Goal: Participate in discussion

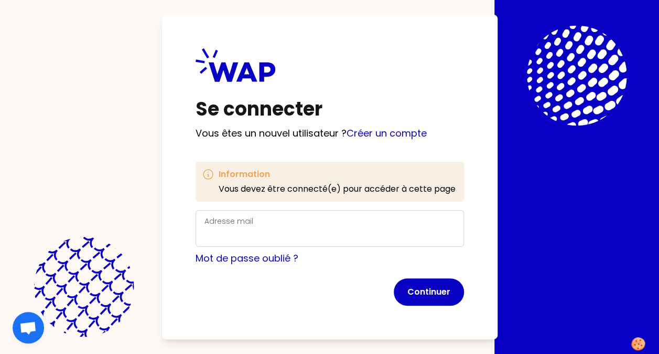
click at [292, 222] on div "Adresse mail" at bounding box center [330, 228] width 251 height 27
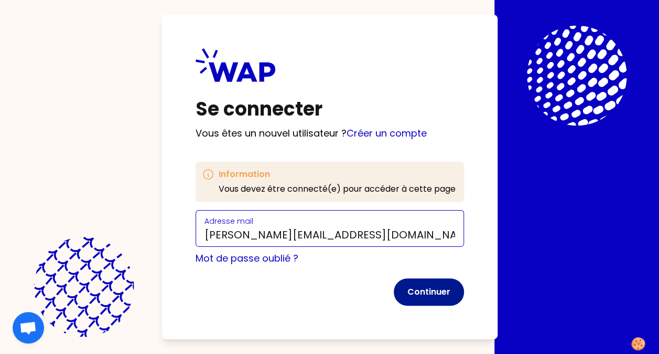
type input "[PERSON_NAME][EMAIL_ADDRESS][DOMAIN_NAME]"
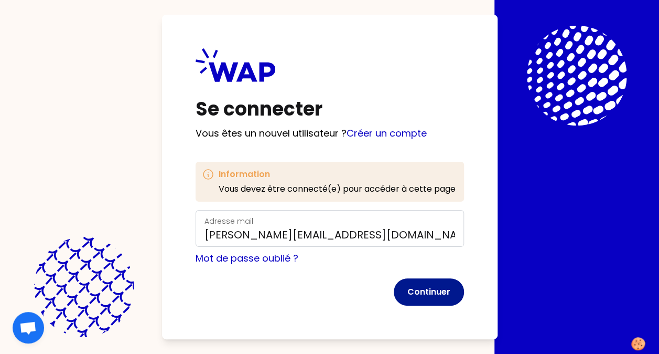
click at [433, 295] on button "Continuer" at bounding box center [429, 291] width 70 height 27
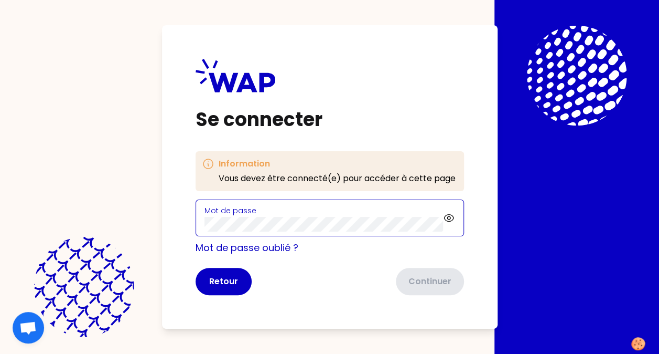
click at [0, 353] on com-1password-button at bounding box center [0, 354] width 0 height 0
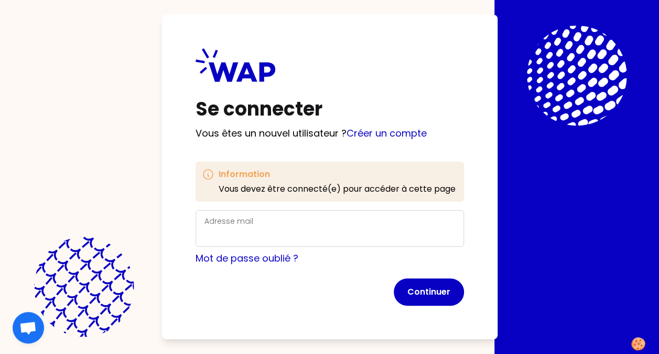
click at [274, 218] on div "Adresse mail" at bounding box center [330, 228] width 251 height 27
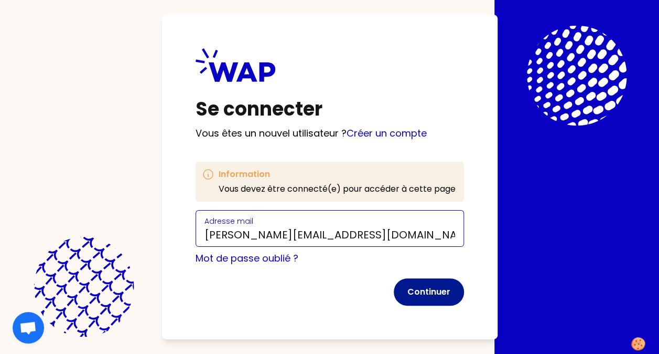
type input "[PERSON_NAME][EMAIL_ADDRESS][DOMAIN_NAME]"
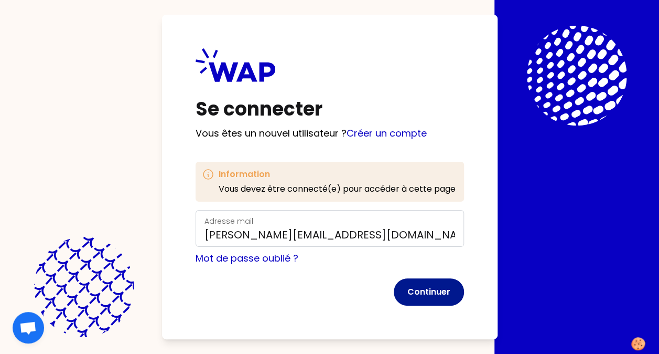
click at [425, 296] on button "Continuer" at bounding box center [429, 291] width 70 height 27
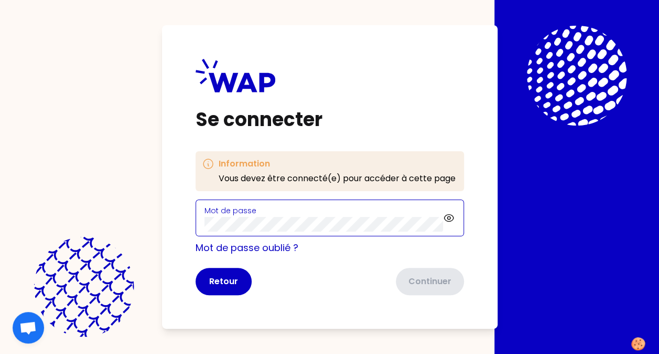
click at [0, 353] on com-1password-button at bounding box center [0, 354] width 0 height 0
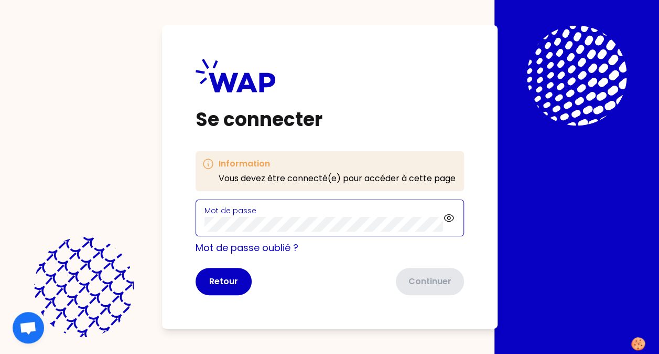
click at [0, 353] on com-1password-button at bounding box center [0, 354] width 0 height 0
click button "Continuer" at bounding box center [429, 280] width 70 height 27
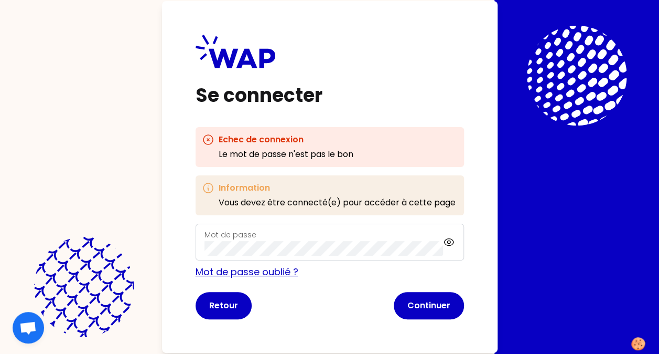
click at [264, 272] on link "Mot de passe oublié ?" at bounding box center [247, 271] width 103 height 13
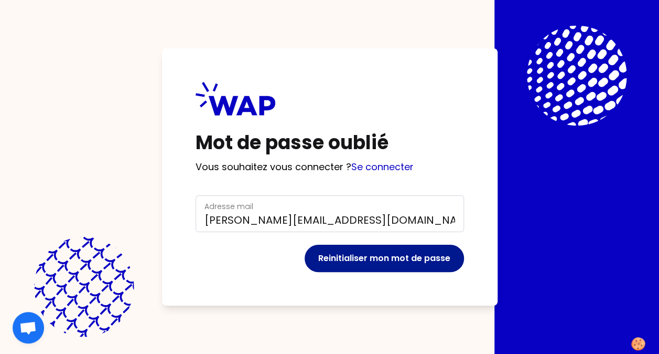
click at [387, 253] on button "Reinitialiser mon mot de passe" at bounding box center [384, 257] width 159 height 27
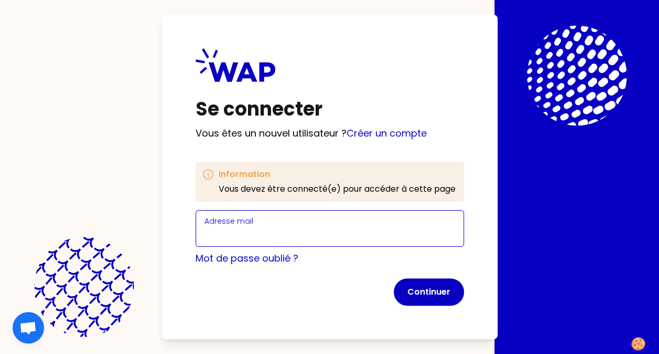
click at [307, 227] on input "Adresse mail" at bounding box center [330, 234] width 251 height 15
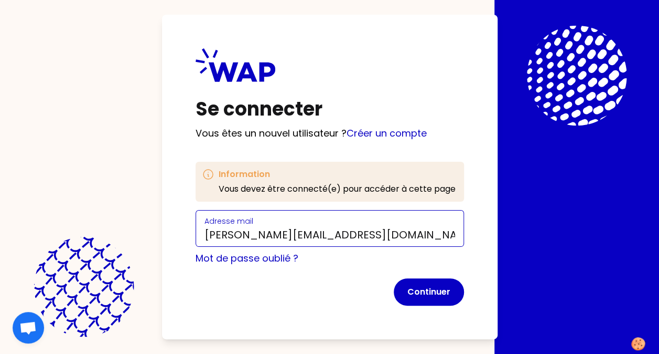
type input "[PERSON_NAME][EMAIL_ADDRESS][DOMAIN_NAME]"
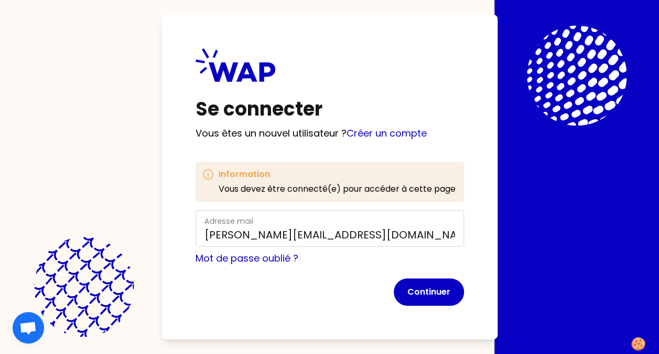
click at [307, 323] on div "Se connecter Vous êtes un nouvel utilisateur ? Créer un compte Information Vous…" at bounding box center [330, 177] width 336 height 324
click at [260, 259] on link "Mot de passe oublié ?" at bounding box center [247, 257] width 103 height 13
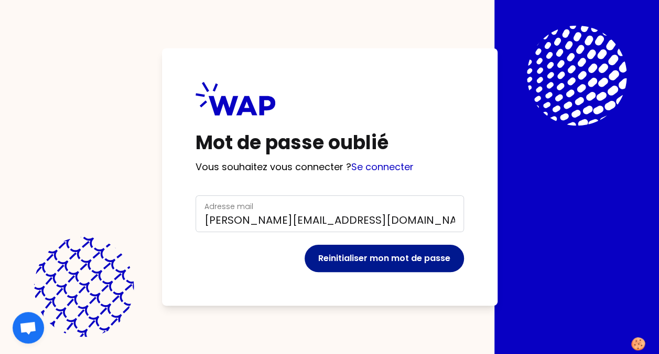
click at [371, 260] on button "Reinitialiser mon mot de passe" at bounding box center [384, 257] width 159 height 27
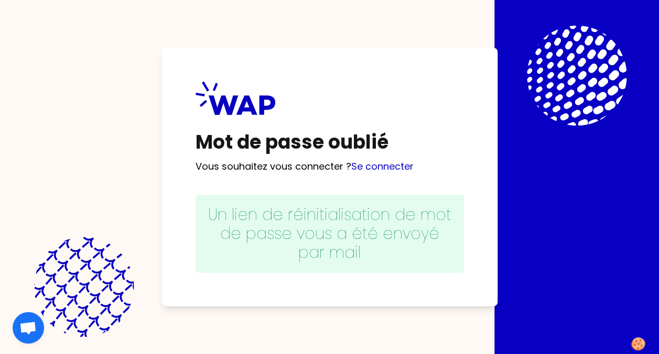
click at [387, 239] on p "Un lien de réinitialisation de mot de passe vous a été envoyé par mail" at bounding box center [330, 234] width 269 height 78
click at [373, 168] on link "Se connecter" at bounding box center [382, 165] width 62 height 13
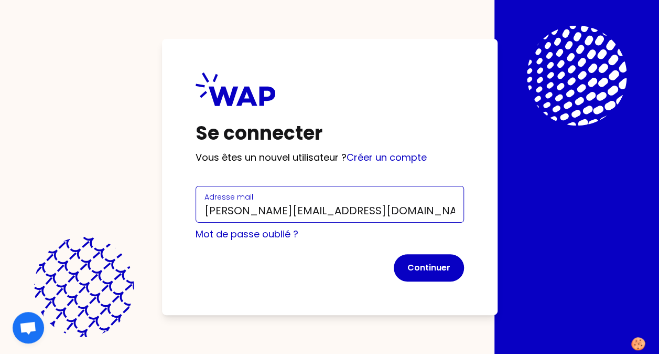
click at [388, 210] on input "laurent.hudry@somfy.com" at bounding box center [330, 210] width 251 height 15
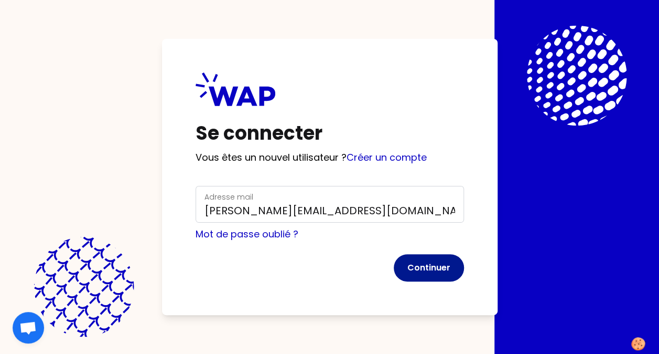
click at [429, 263] on button "Continuer" at bounding box center [429, 267] width 70 height 27
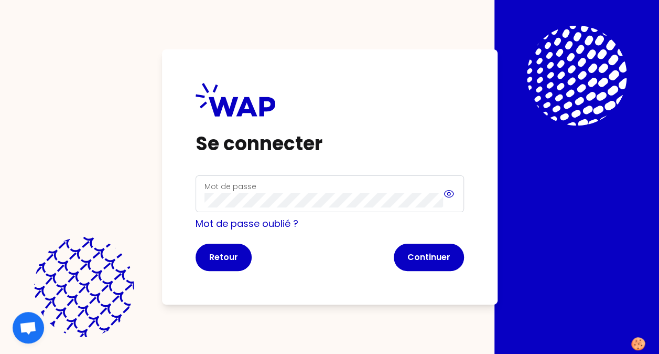
click at [451, 191] on icon at bounding box center [449, 193] width 12 height 13
click at [440, 257] on button "Continuer" at bounding box center [429, 256] width 70 height 27
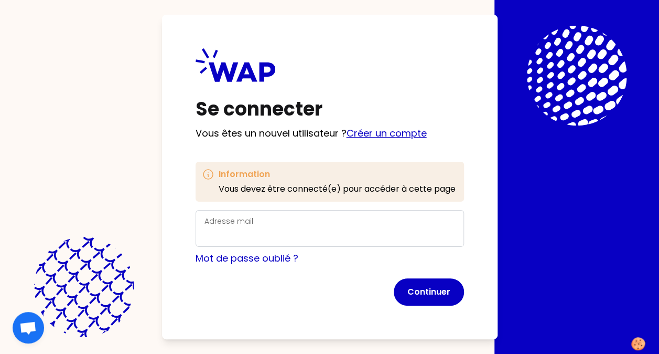
click at [381, 131] on link "Créer un compte" at bounding box center [387, 132] width 80 height 13
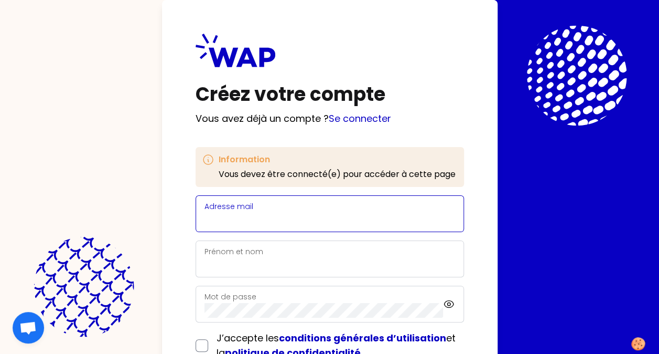
click at [263, 216] on input "Adresse mail" at bounding box center [330, 219] width 251 height 15
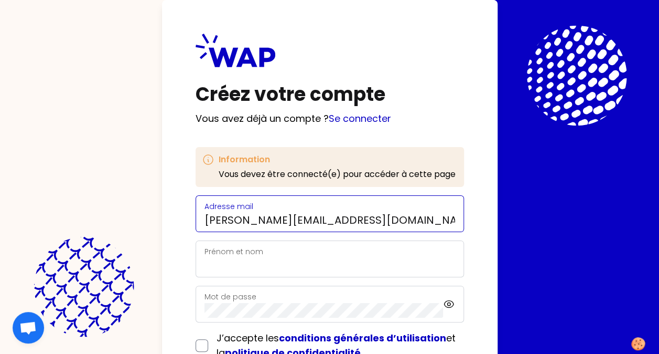
type input "laurent.hudry@somfy.com"
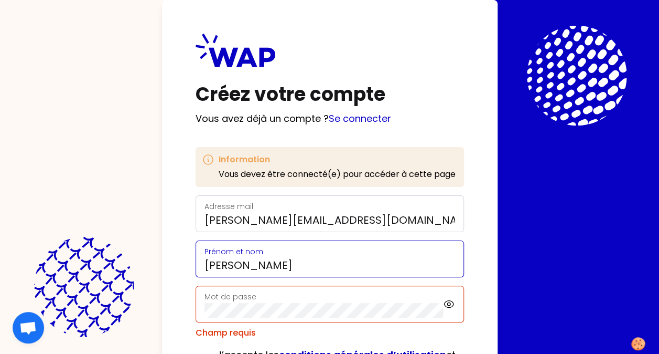
click at [205, 266] on input "laurent Hudry" at bounding box center [330, 265] width 251 height 15
type input "Laurent Hudry"
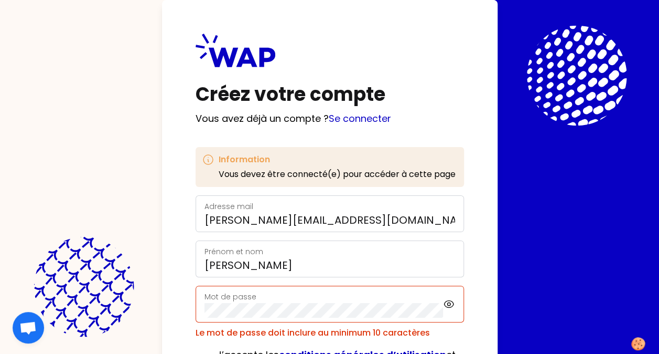
click at [474, 281] on div "Créez votre compte Vous avez déjà un compte ? Se connecter Information Vous dev…" at bounding box center [330, 224] width 336 height 448
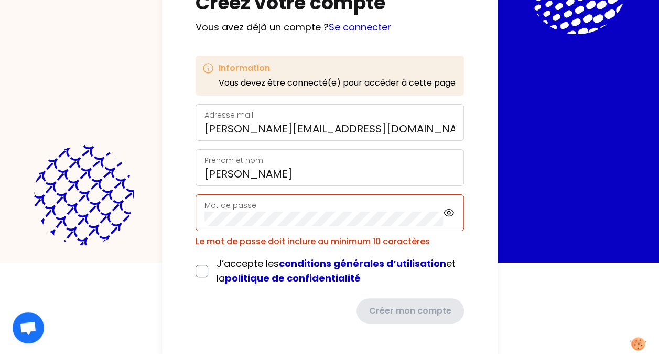
scroll to position [93, 0]
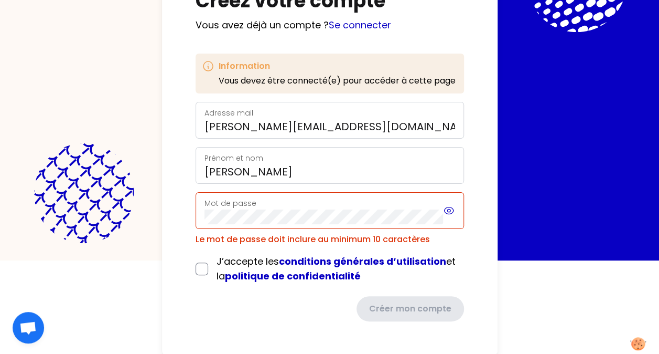
click at [451, 208] on icon at bounding box center [449, 210] width 12 height 13
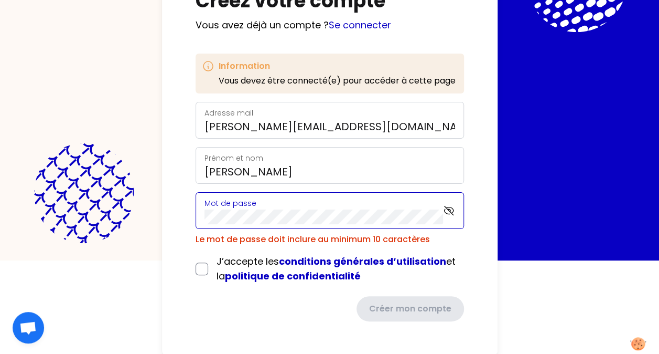
scroll to position [77, 0]
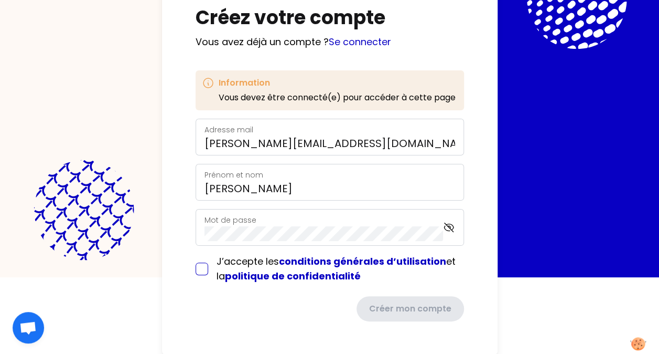
click at [202, 267] on input "checkbox" at bounding box center [202, 268] width 13 height 13
checkbox input "true"
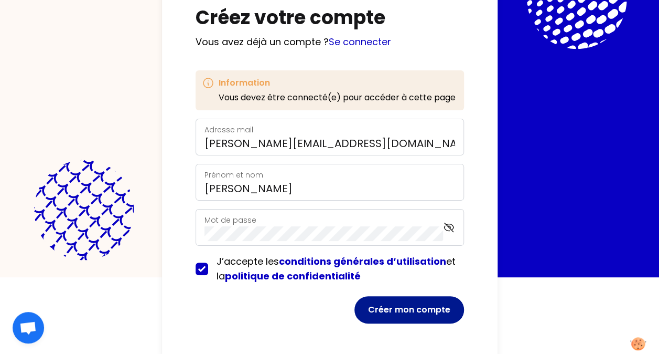
click at [425, 310] on button "Créer mon compte" at bounding box center [410, 309] width 110 height 27
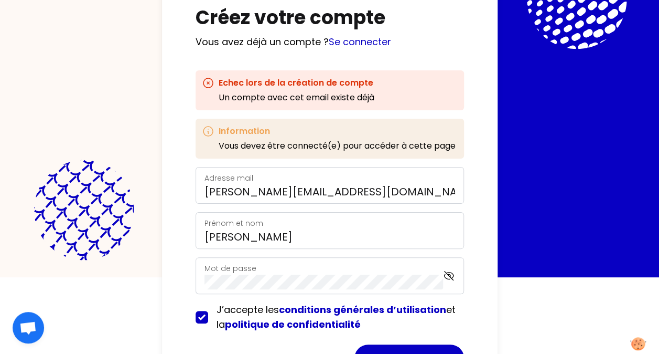
click at [487, 323] on div "Créez votre compte Vous avez déjà un compte ? Se connecter Echec lors de la cré…" at bounding box center [330, 163] width 336 height 481
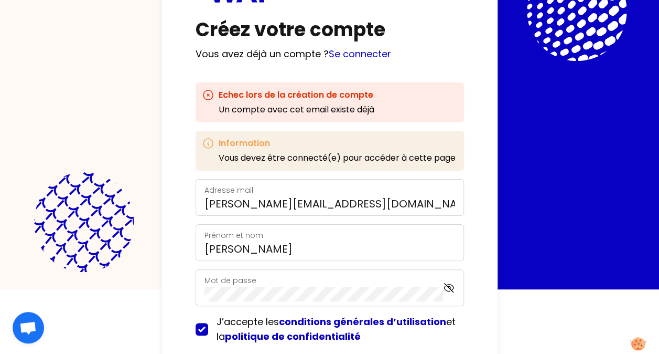
scroll to position [64, 0]
click at [377, 55] on link "Se connecter" at bounding box center [360, 54] width 62 height 13
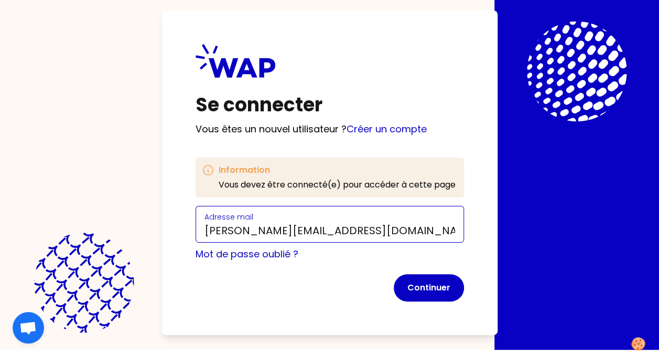
click at [366, 232] on input "laurent.hudry@somfy.com" at bounding box center [330, 230] width 251 height 15
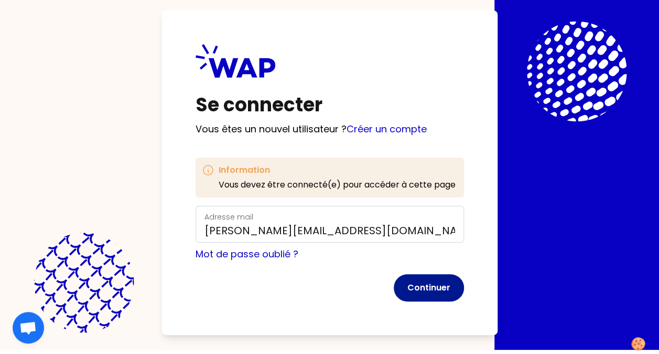
click at [423, 280] on button "Continuer" at bounding box center [429, 287] width 70 height 27
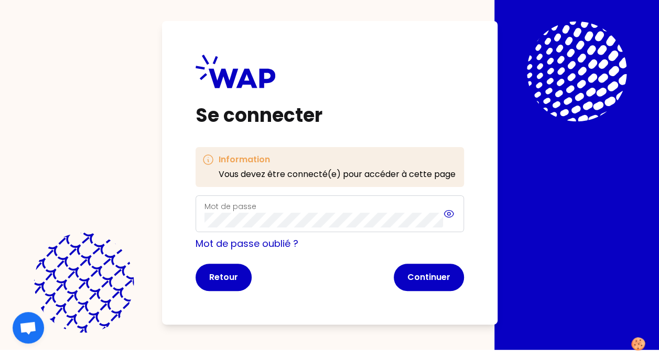
click at [450, 214] on icon at bounding box center [449, 213] width 3 height 3
click at [452, 278] on button "Continuer" at bounding box center [429, 276] width 70 height 27
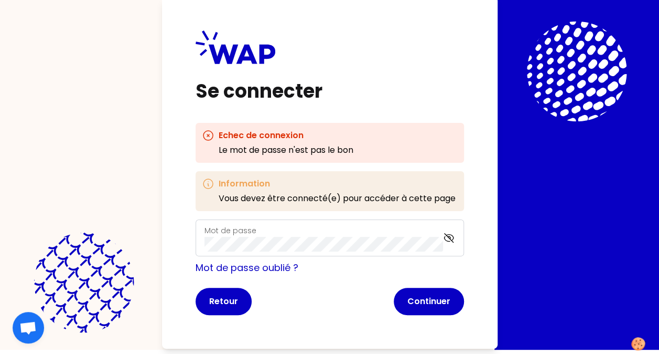
click at [313, 234] on div "Mot de passe" at bounding box center [324, 237] width 239 height 27
click at [420, 306] on button "Continuer" at bounding box center [429, 300] width 70 height 27
click at [432, 301] on button "Continuer" at bounding box center [429, 300] width 70 height 27
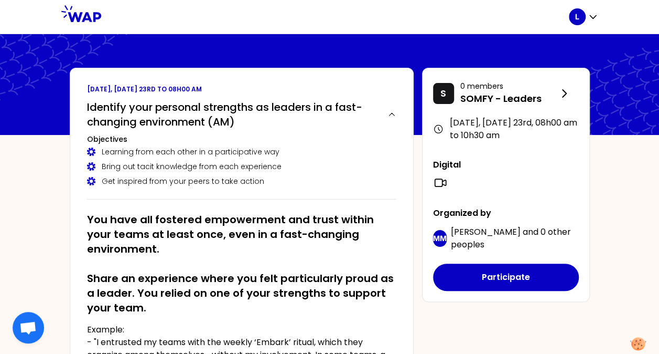
click at [324, 186] on div "Identify your personal strengths as leaders in a fast-changing environment (AM)…" at bounding box center [241, 147] width 309 height 104
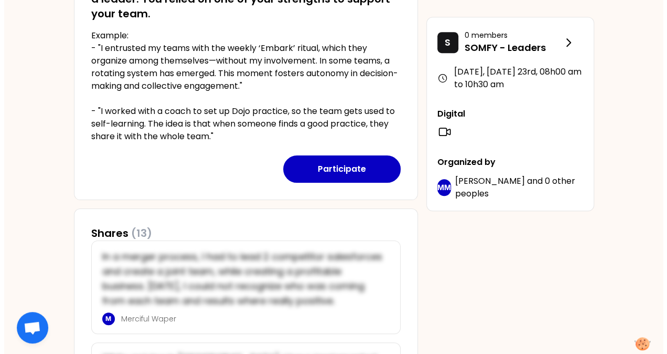
scroll to position [273, 0]
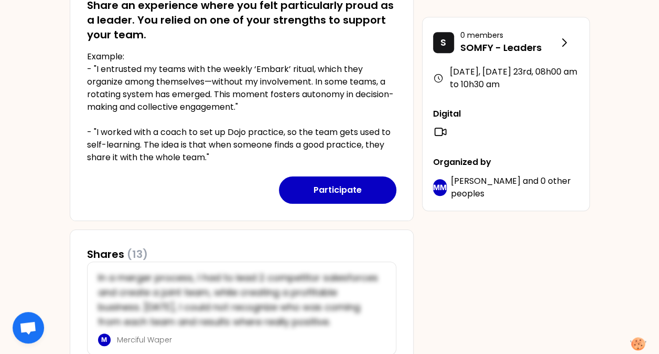
click at [324, 186] on button "Participate" at bounding box center [337, 189] width 117 height 27
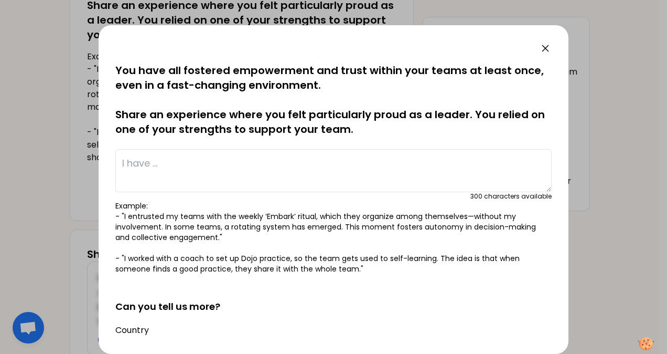
click at [259, 160] on textarea at bounding box center [333, 170] width 436 height 43
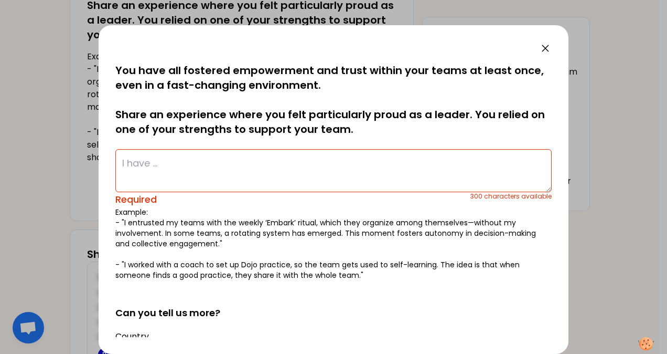
click at [191, 174] on textarea at bounding box center [333, 170] width 436 height 43
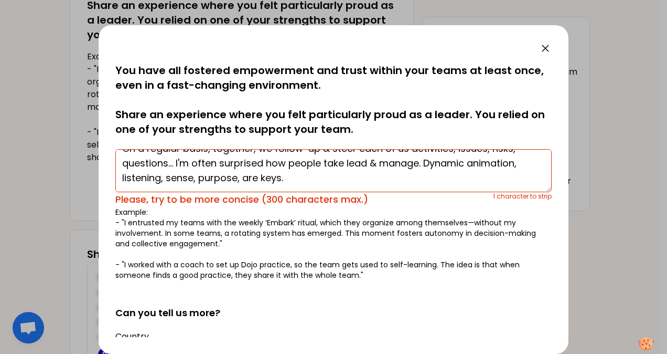
scroll to position [29, 0]
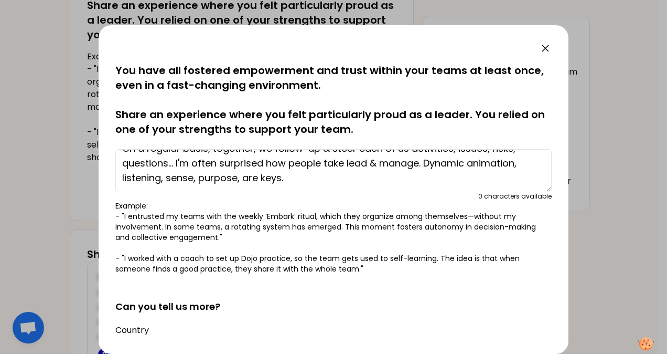
type textarea "I usually define digital demands : stakes, objectives, frame... I onboard peopl…"
click at [469, 245] on p "Example: - "I entrusted my teams with the weekly ‘Embark’ ritual, which they or…" at bounding box center [333, 236] width 436 height 73
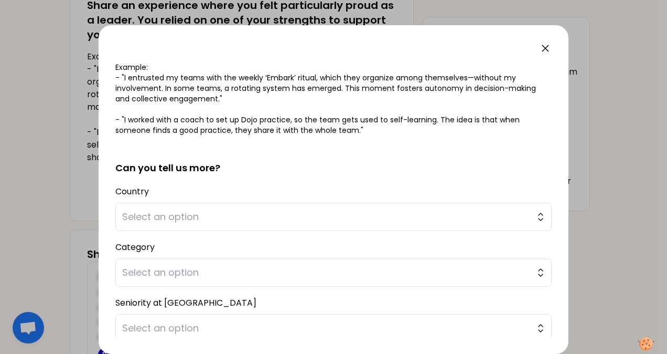
scroll to position [147, 0]
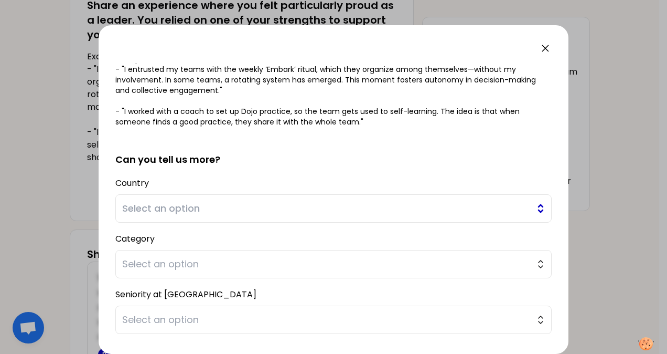
click at [458, 206] on span "Select an option" at bounding box center [326, 208] width 408 height 15
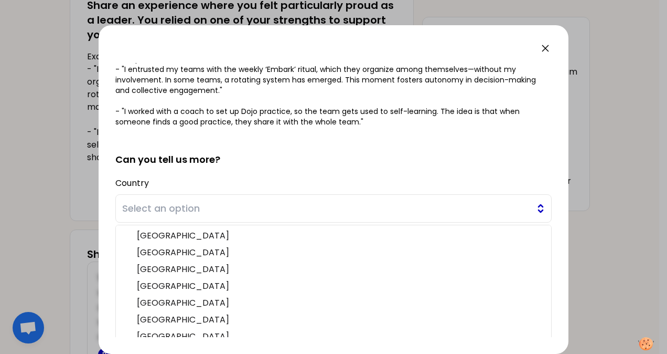
scroll to position [154, 0]
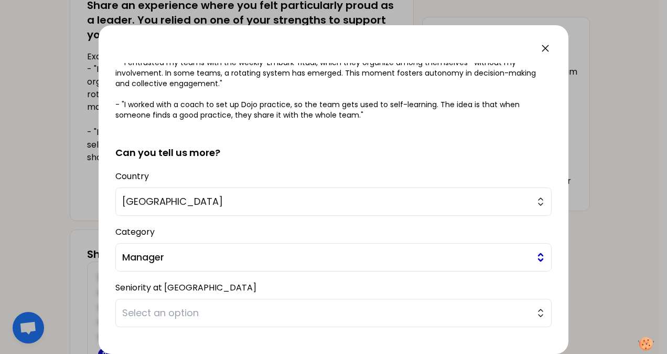
click at [449, 256] on span "Manager" at bounding box center [326, 257] width 408 height 15
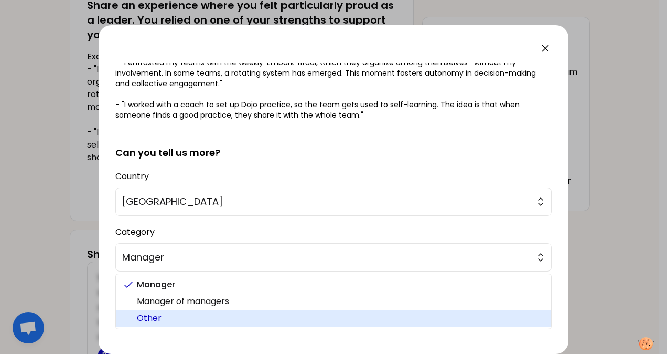
click at [350, 320] on span "Other" at bounding box center [340, 318] width 406 height 13
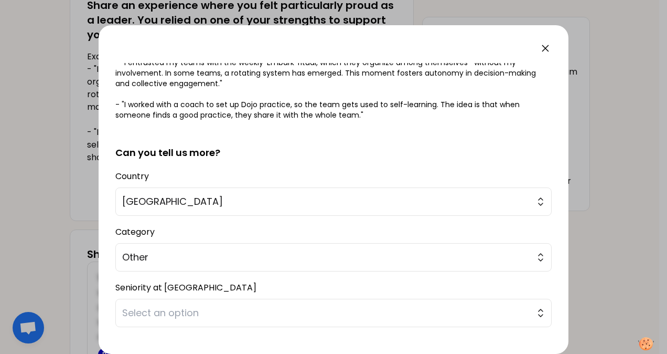
click at [327, 283] on div "Seniority at Somfy Select an option" at bounding box center [333, 303] width 436 height 47
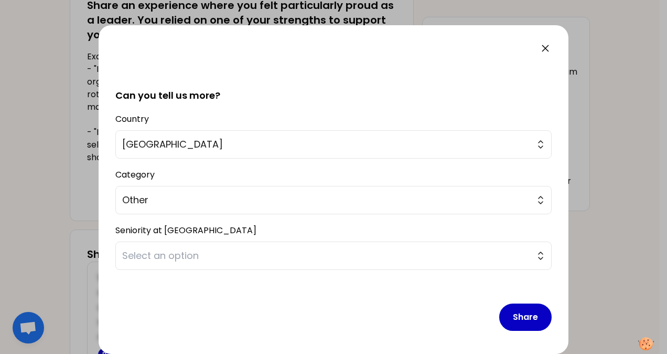
scroll to position [211, 0]
click at [316, 260] on span "Select an option" at bounding box center [326, 255] width 408 height 15
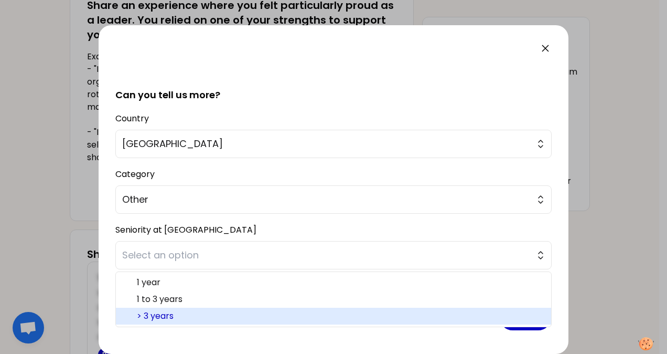
click at [207, 310] on span "> 3 years" at bounding box center [340, 315] width 406 height 13
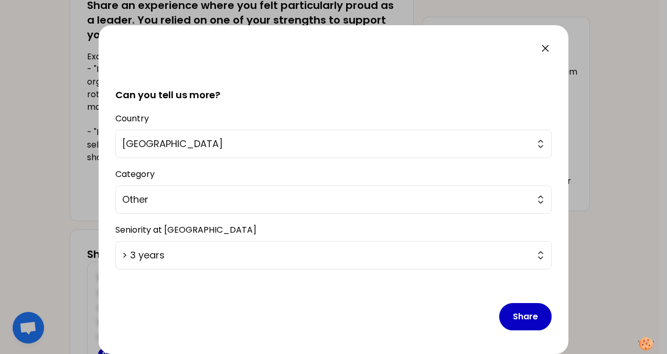
click at [264, 298] on div "Share" at bounding box center [333, 307] width 436 height 61
click at [380, 318] on div "Share" at bounding box center [333, 307] width 436 height 61
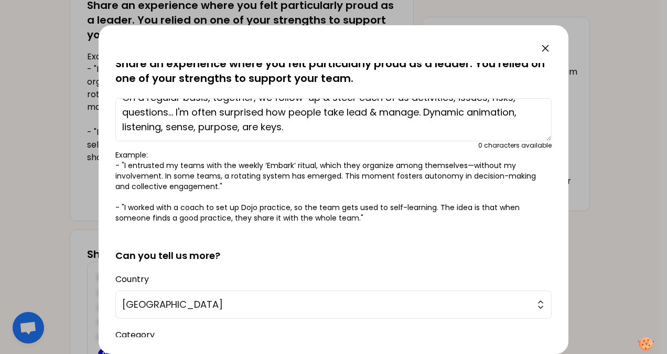
scroll to position [0, 0]
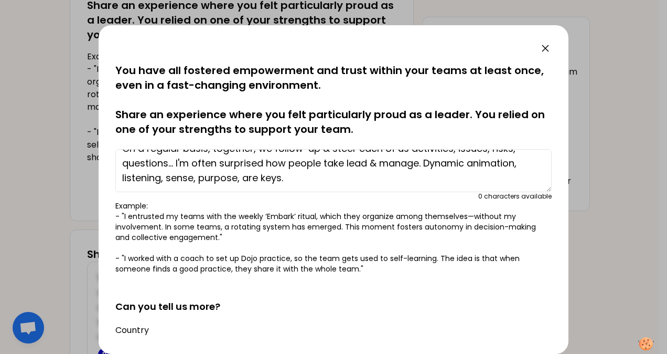
click at [348, 182] on textarea "I usually define digital demands : stakes, objectives, frame... I onboard peopl…" at bounding box center [333, 170] width 436 height 43
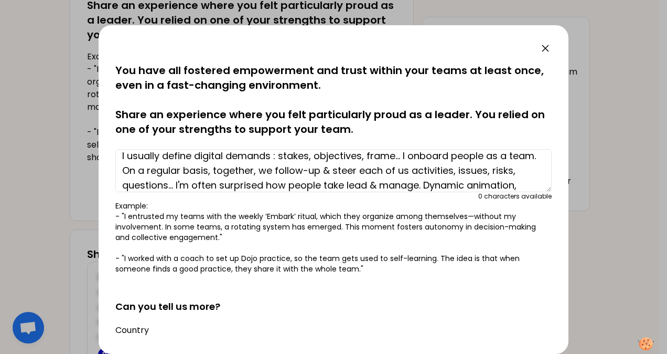
scroll to position [22, 0]
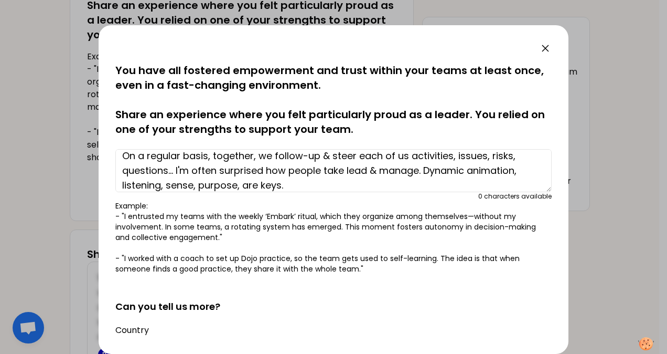
click at [424, 241] on p "Example: - "I entrusted my teams with the weekly ‘Embark’ ritual, which they or…" at bounding box center [333, 236] width 436 height 73
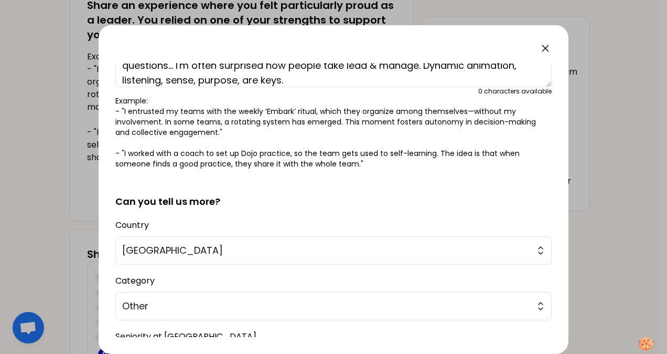
scroll to position [211, 0]
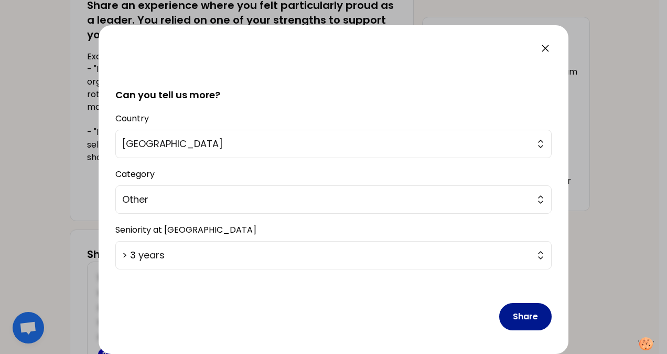
click at [505, 310] on button "Share" at bounding box center [525, 316] width 52 height 27
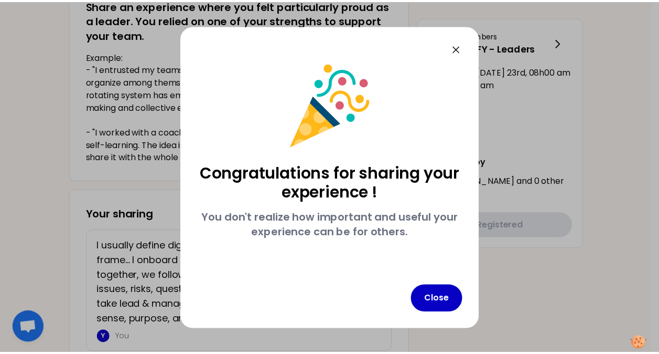
scroll to position [0, 0]
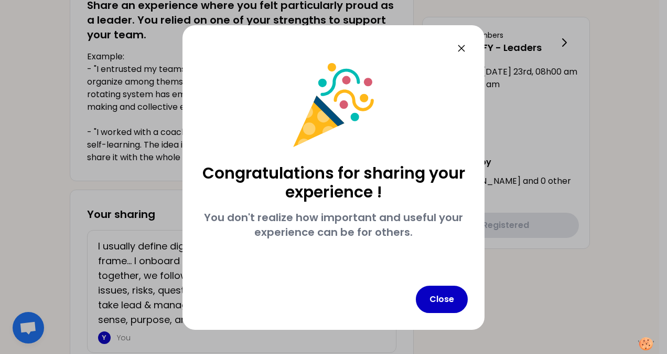
click at [462, 48] on icon at bounding box center [461, 48] width 6 height 6
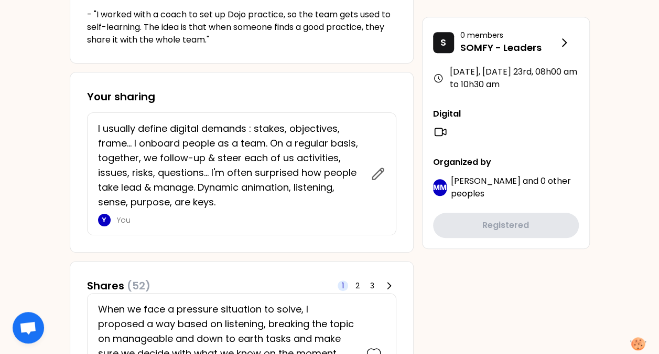
scroll to position [378, 0]
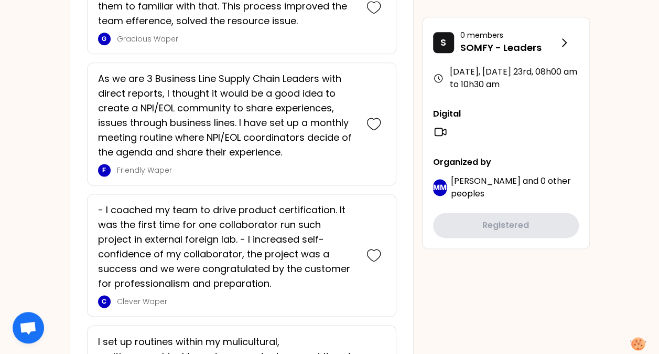
scroll to position [2729, 0]
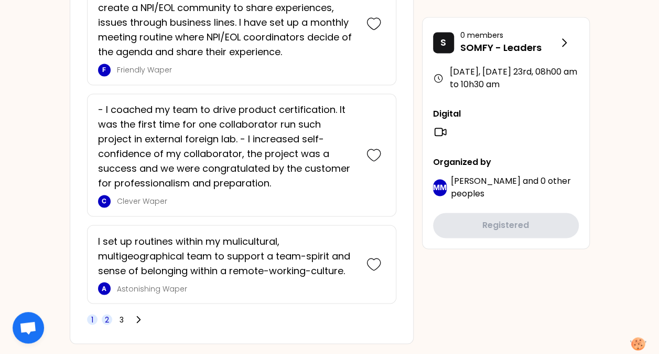
click at [107, 314] on span "2" at bounding box center [107, 319] width 4 height 10
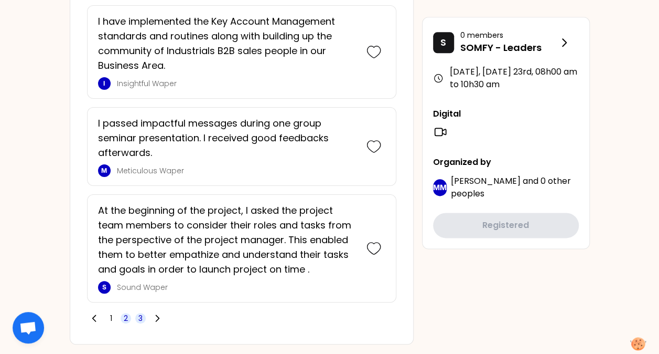
click at [138, 313] on span "3" at bounding box center [140, 318] width 4 height 10
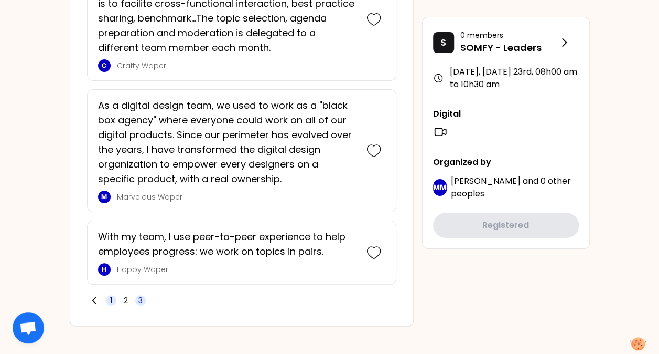
click at [106, 295] on span "1" at bounding box center [111, 300] width 10 height 10
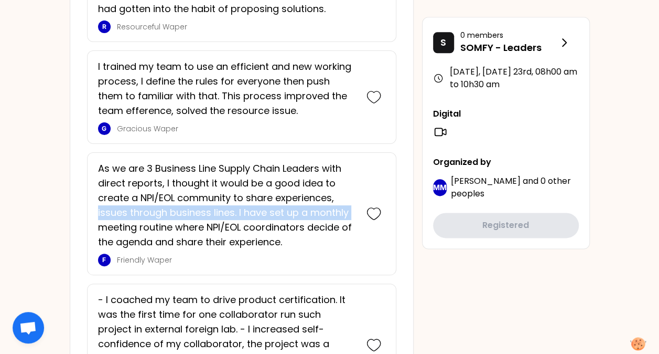
drag, startPoint x: 47, startPoint y: 197, endPoint x: 178, endPoint y: 127, distance: 149.0
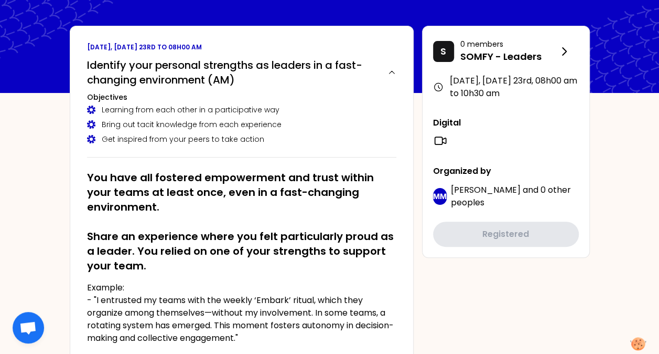
scroll to position [63, 0]
